Goal: Information Seeking & Learning: Learn about a topic

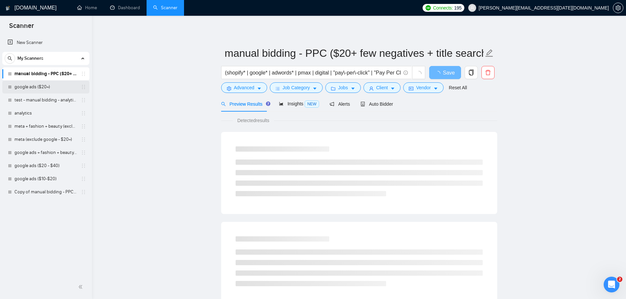
click at [44, 87] on link "google ads ($20+)" at bounding box center [45, 86] width 62 height 13
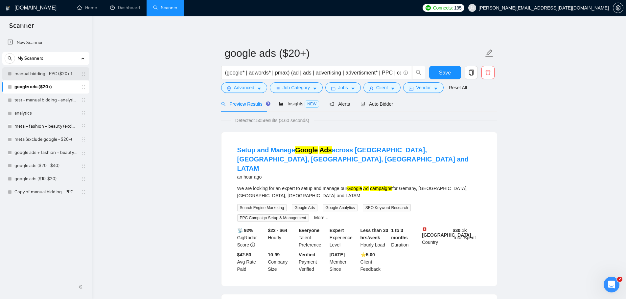
click at [45, 74] on link "manual bidding - PPC ($20+ few negatives + title search)" at bounding box center [45, 73] width 62 height 13
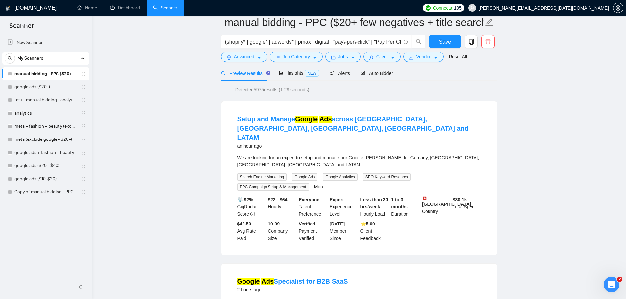
scroll to position [164, 0]
